Goal: Check status: Check status

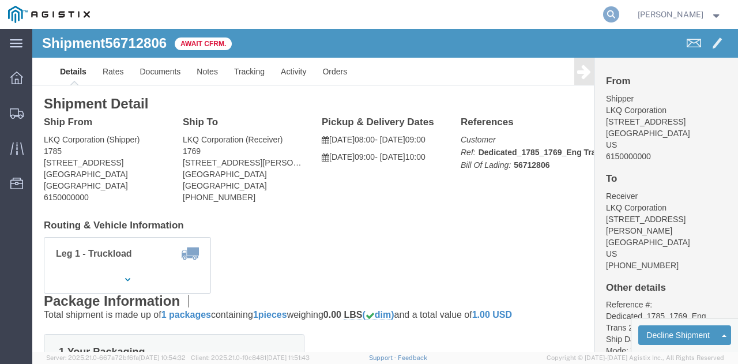
click at [617, 13] on icon at bounding box center [611, 14] width 16 height 16
paste input "57079535"
type input "57079535"
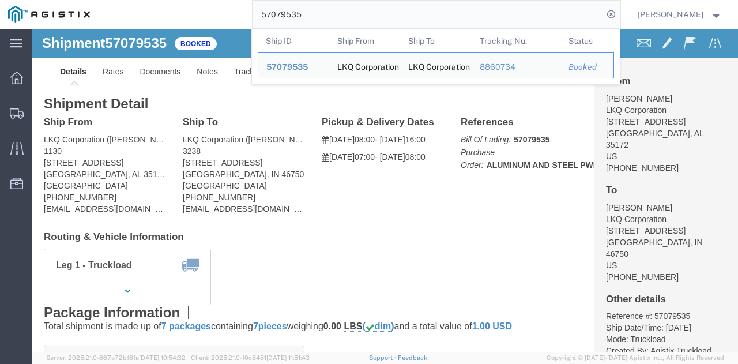
click span "57079535"
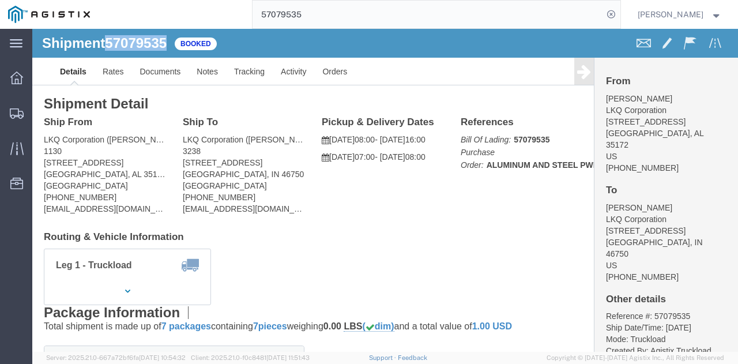
copy span "57079535"
click div "Shipment 57079535 Booked"
